Goal: Navigation & Orientation: Find specific page/section

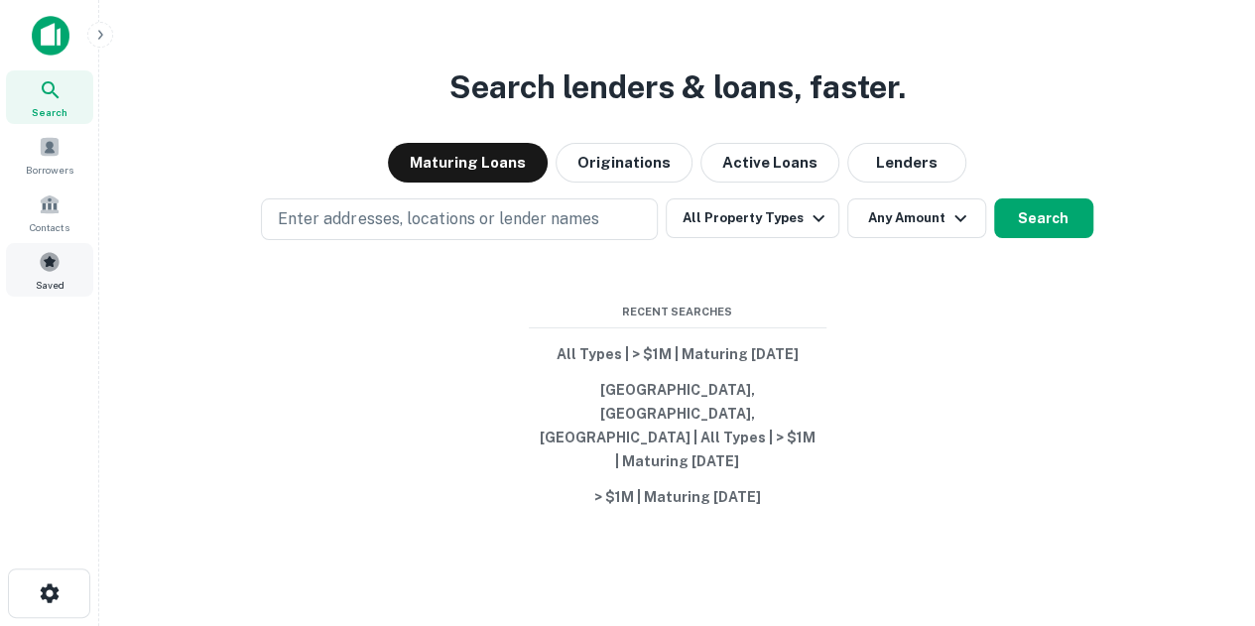
click at [40, 285] on span "Saved" at bounding box center [50, 285] width 29 height 16
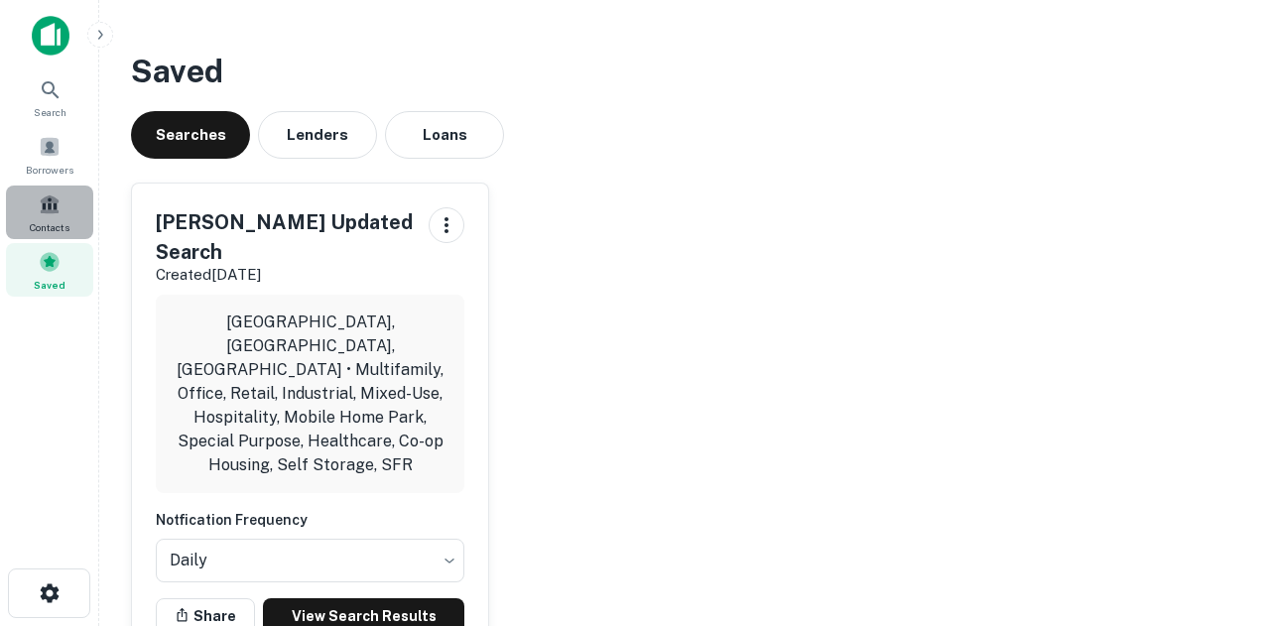
click at [67, 213] on div "Contacts" at bounding box center [49, 213] width 87 height 54
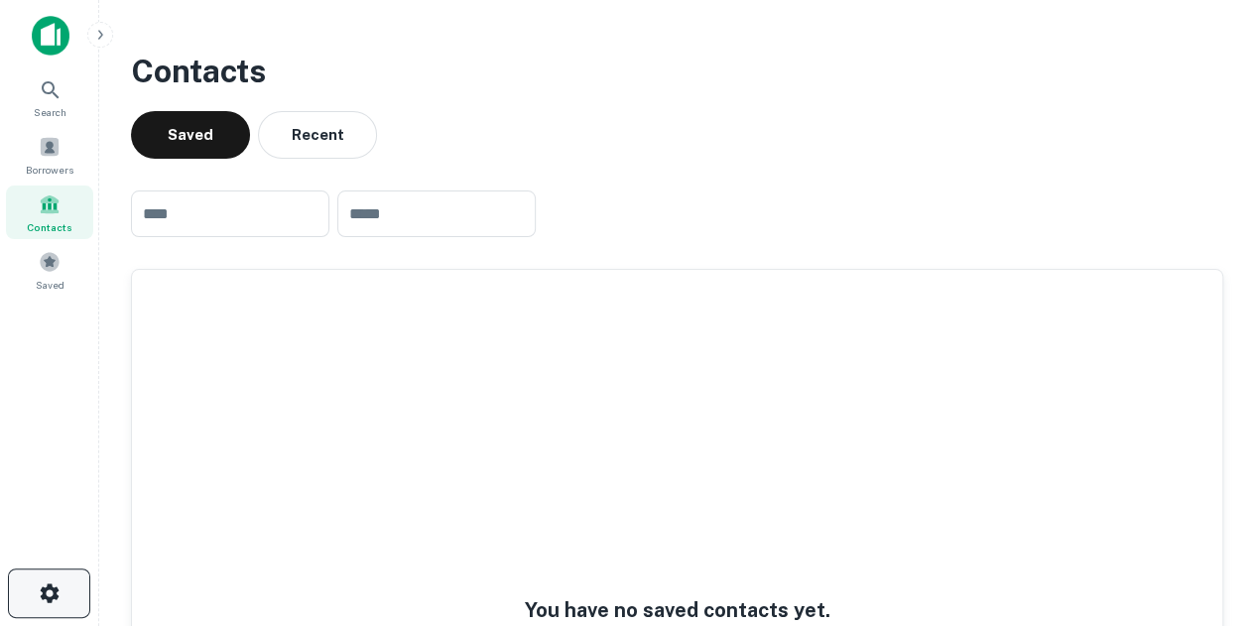
click at [51, 575] on button "button" at bounding box center [49, 594] width 82 height 50
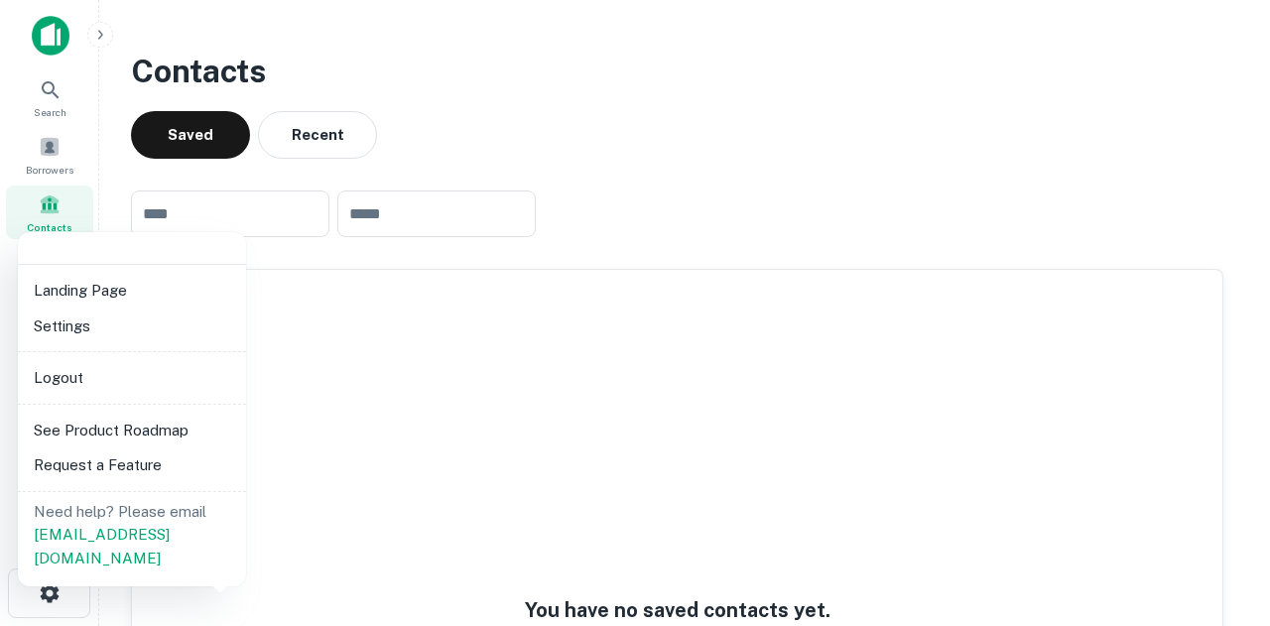
click at [121, 427] on li "See Product Roadmap" at bounding box center [132, 431] width 212 height 36
click at [206, 342] on li "Settings" at bounding box center [132, 327] width 212 height 36
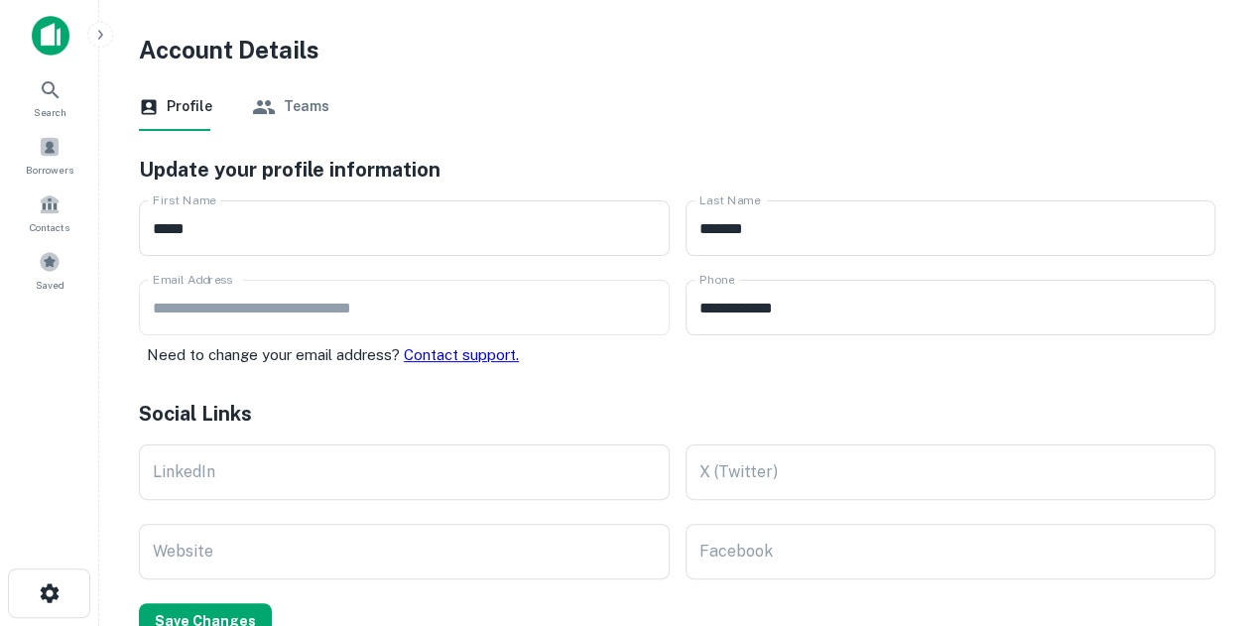
click at [297, 102] on button "Teams" at bounding box center [290, 107] width 77 height 48
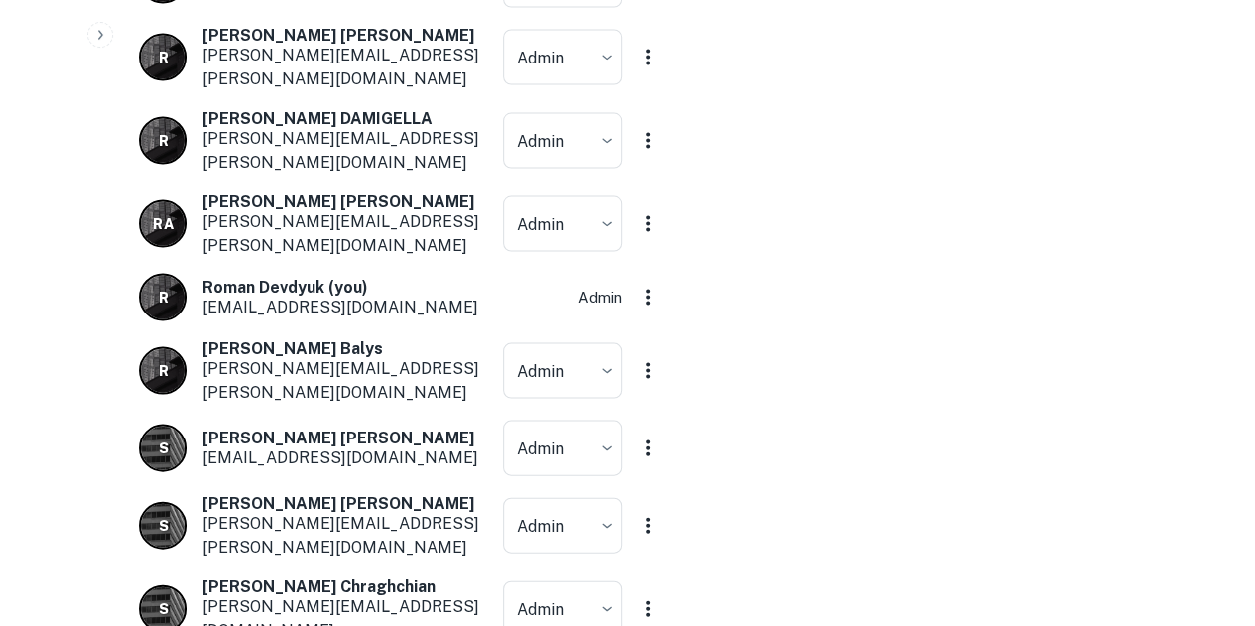
scroll to position [9307, 0]
